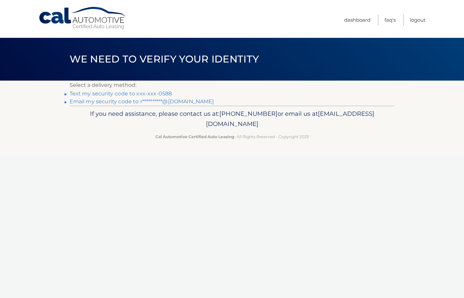
click at [76, 90] on link "Text my security code to xxx-xxx-0588" at bounding box center [121, 93] width 103 height 6
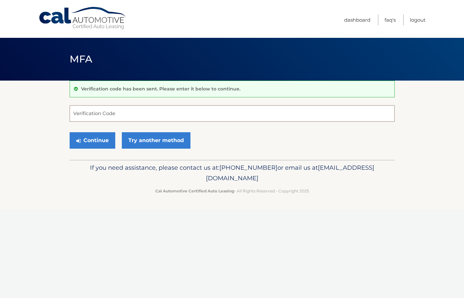
click at [129, 112] on input "Verification Code" at bounding box center [232, 113] width 325 height 16
type input "336908"
click at [90, 136] on button "Continue" at bounding box center [93, 140] width 46 height 16
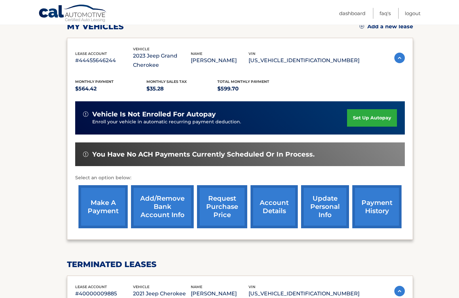
scroll to position [99, 0]
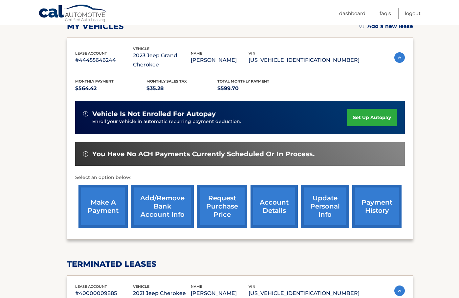
click at [102, 201] on link "make a payment" at bounding box center [103, 206] width 49 height 43
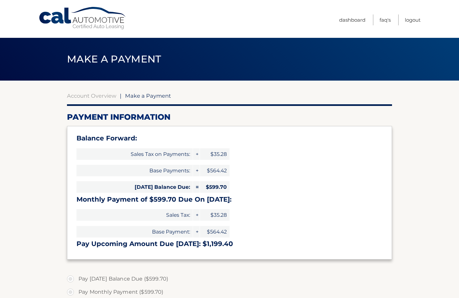
select select "OWY2ZTQ0ZWEtZTI2Yi00OGIyLWFkNDctY2Q0MTY2MGMwMTVj"
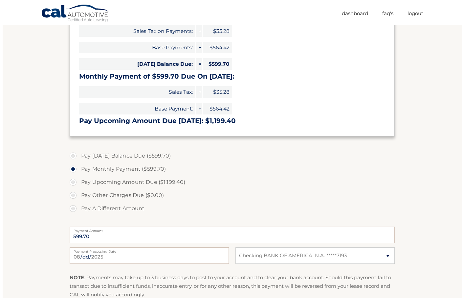
scroll to position [197, 0]
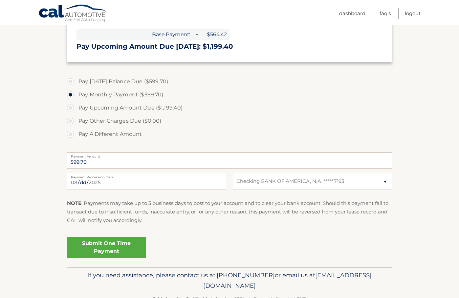
click at [103, 244] on link "Submit One Time Payment" at bounding box center [106, 247] width 79 height 21
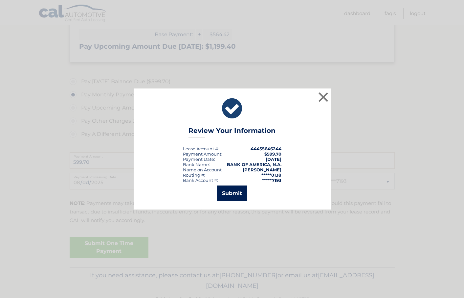
click at [232, 191] on button "Submit" at bounding box center [232, 193] width 31 height 16
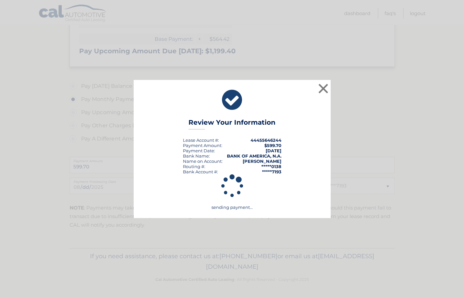
scroll to position [193, 0]
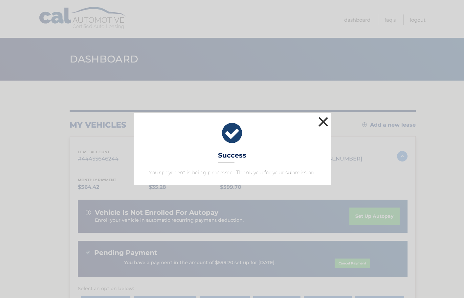
click at [322, 117] on button "×" at bounding box center [323, 121] width 13 height 13
